Goal: Navigation & Orientation: Find specific page/section

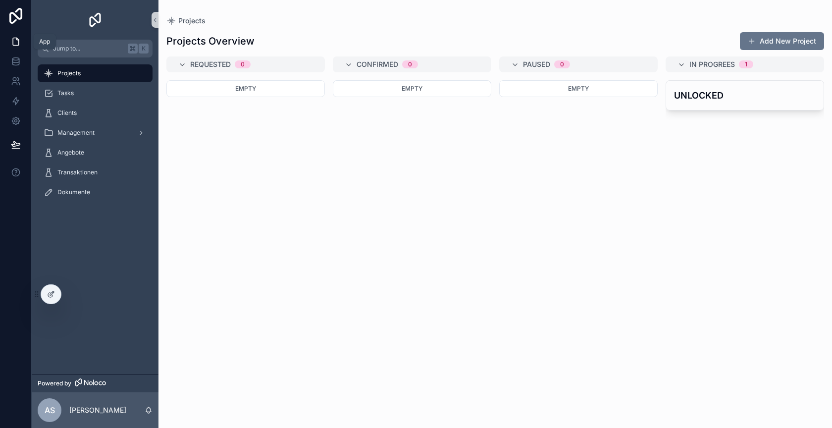
click at [13, 40] on icon at bounding box center [16, 42] width 10 height 10
click at [75, 101] on div "Tasks" at bounding box center [95, 93] width 103 height 16
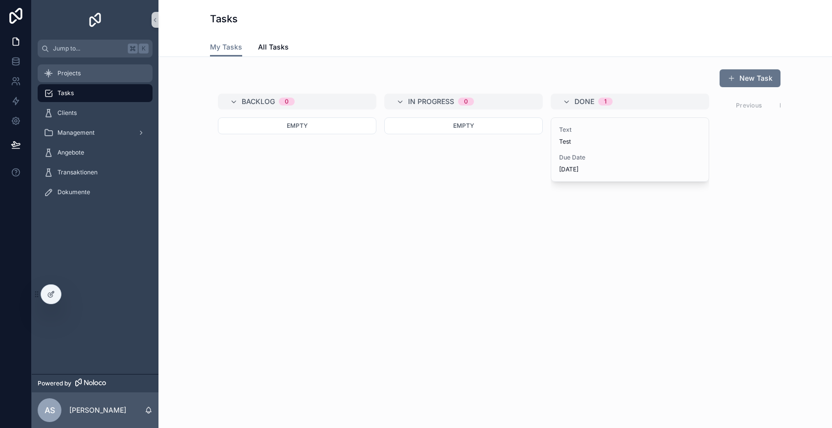
click at [99, 77] on div "Projects" at bounding box center [95, 73] width 103 height 16
